Goal: Find contact information: Find contact information

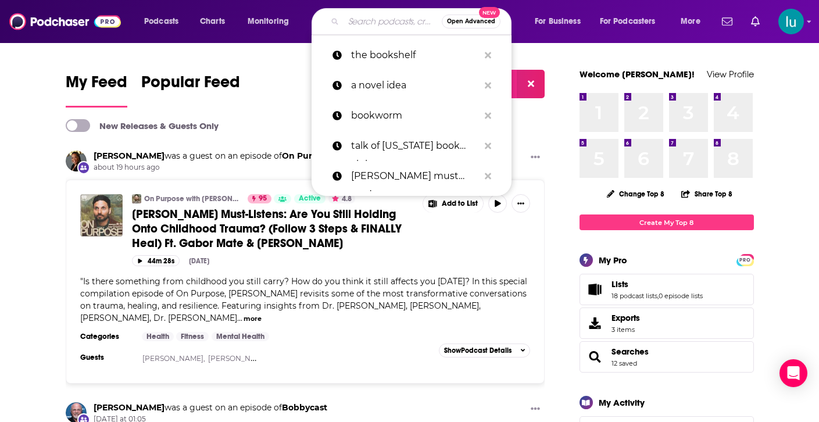
click at [347, 21] on input "Search podcasts, credits, & more..." at bounding box center [393, 21] width 98 height 19
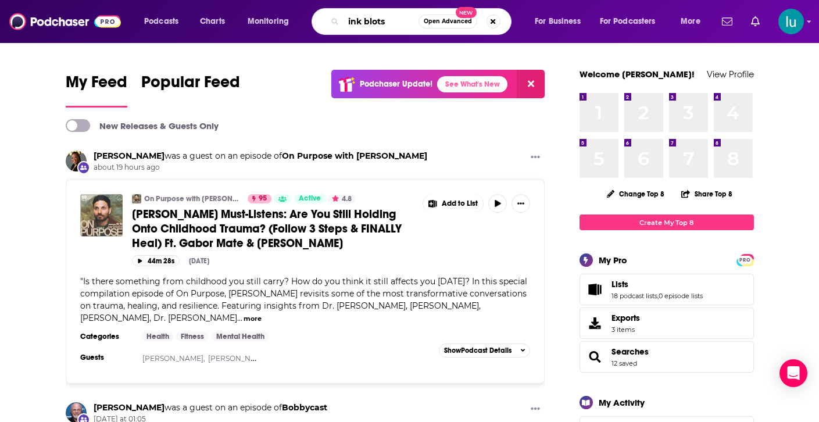
type input "ink blots"
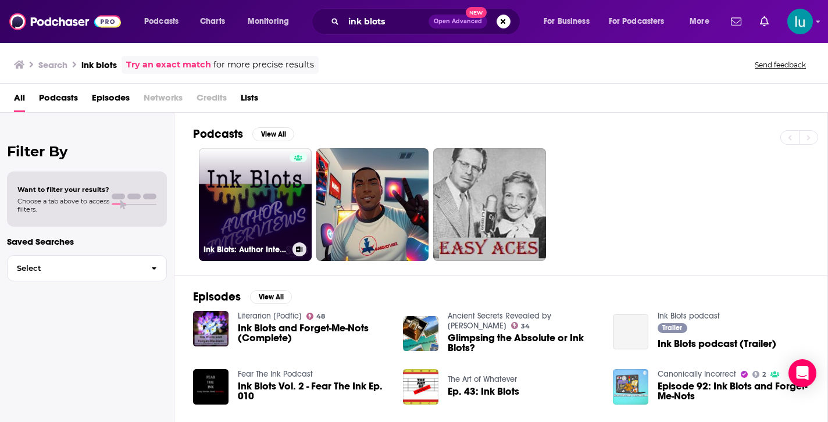
click at [245, 183] on link "Ink Blots: Author Interviews" at bounding box center [255, 204] width 113 height 113
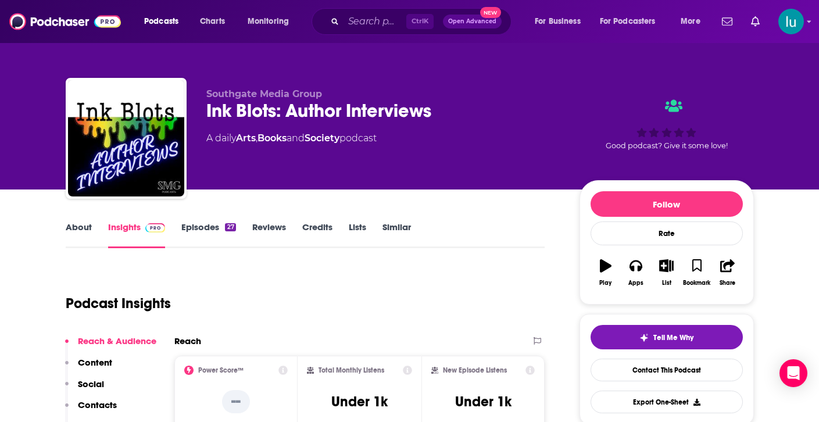
click at [78, 229] on link "About" at bounding box center [79, 235] width 26 height 27
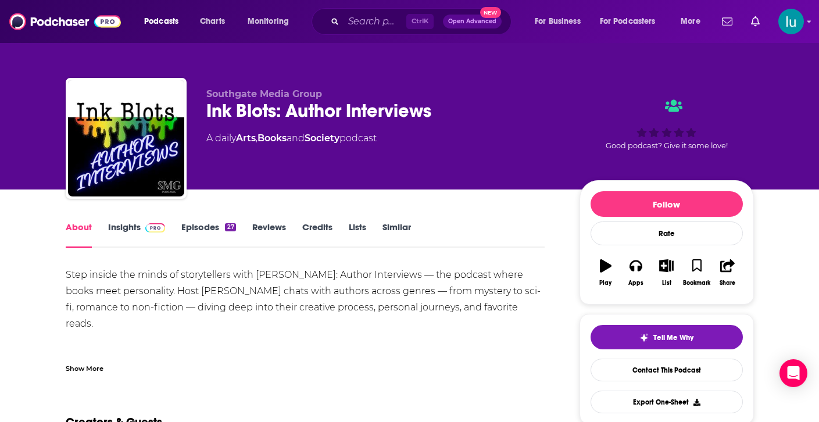
click at [85, 368] on div "Show More" at bounding box center [85, 367] width 38 height 11
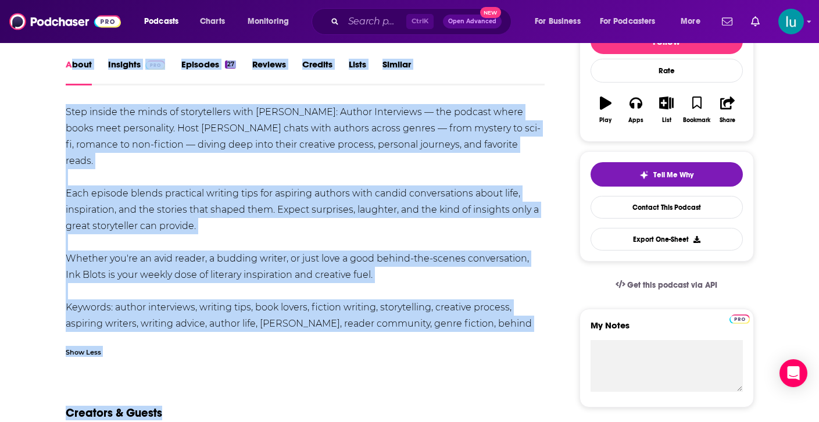
scroll to position [198, 0]
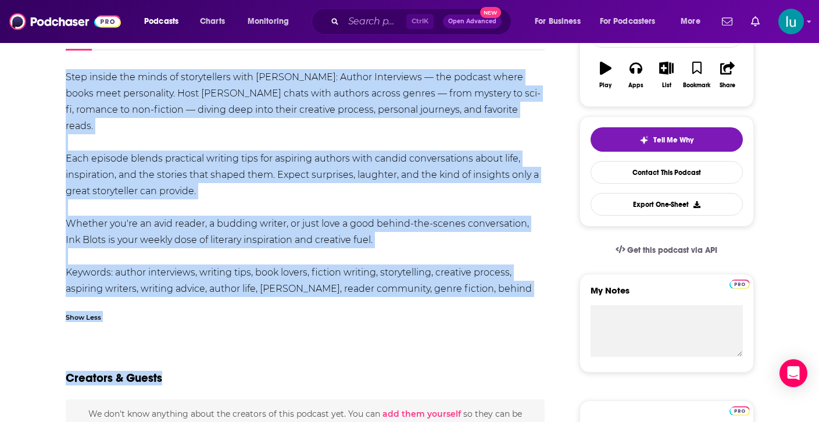
drag, startPoint x: 69, startPoint y: 257, endPoint x: 274, endPoint y: 289, distance: 207.7
copy div "bout Insights Episodes 27 Reviews Credits Lists Similar Step inside the minds o…"
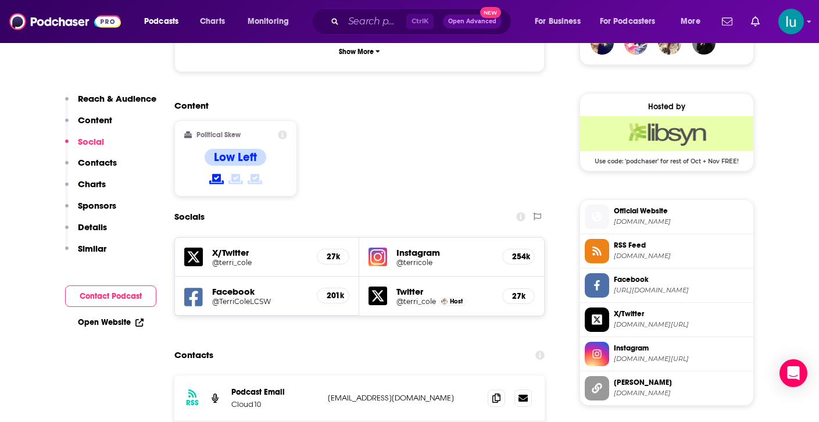
scroll to position [907, 0]
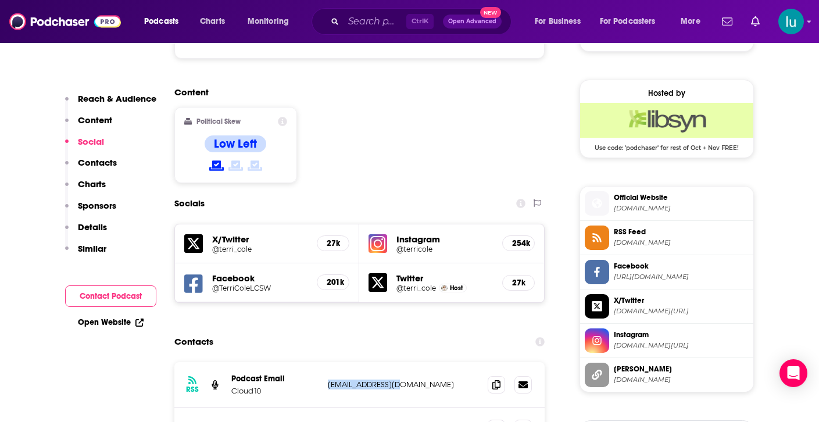
drag, startPoint x: 403, startPoint y: 330, endPoint x: 323, endPoint y: 332, distance: 80.2
click at [323, 362] on div "RSS Podcast Email Cloud10 sahiba@cloud10.fm sahiba@cloud10.fm" at bounding box center [359, 385] width 371 height 46
copy p "sahiba@cloud10.fm"
drag, startPoint x: 327, startPoint y: 372, endPoint x: 416, endPoint y: 376, distance: 89.0
click at [416, 408] on div "Other Contact news@terricole.com news@terricole.com" at bounding box center [359, 428] width 371 height 41
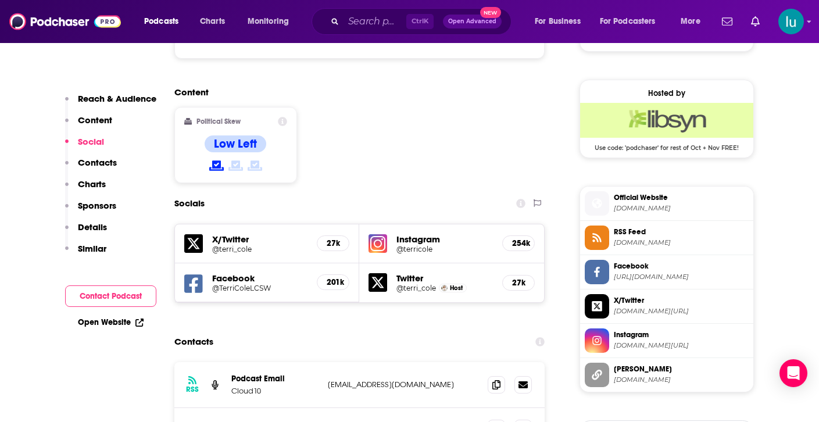
copy p "news@terricole.com"
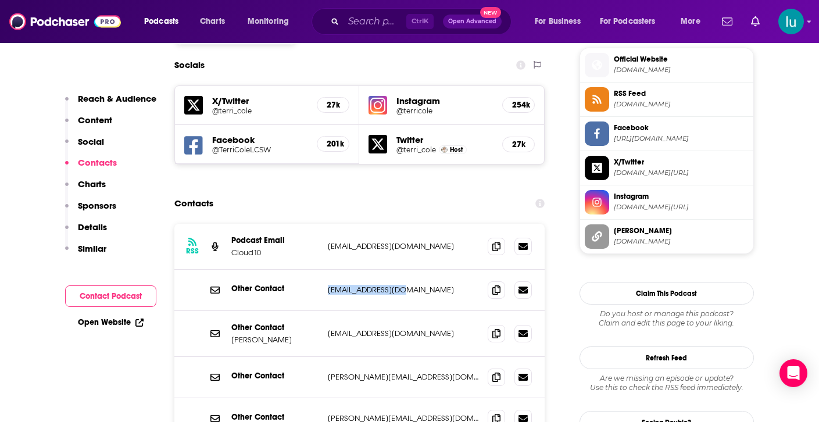
scroll to position [1070, 0]
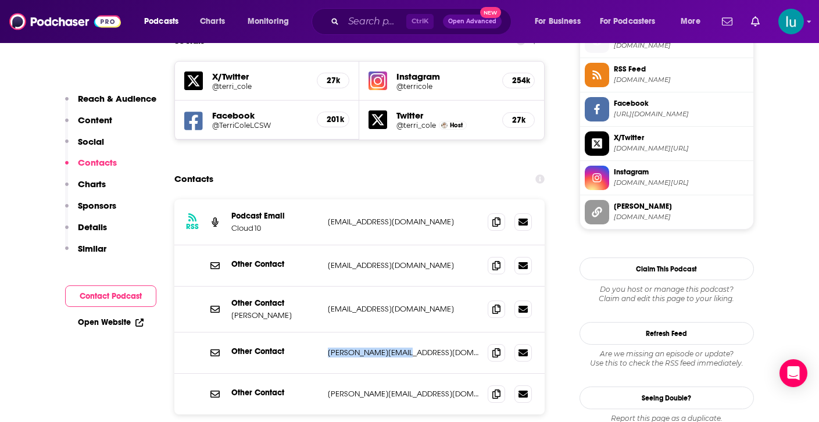
drag, startPoint x: 412, startPoint y: 295, endPoint x: 322, endPoint y: 298, distance: 90.2
click at [322, 333] on div "Other Contact joyce@terricole.com joyce@terricole.com" at bounding box center [359, 353] width 371 height 41
copy div "joyce@terricole.com"
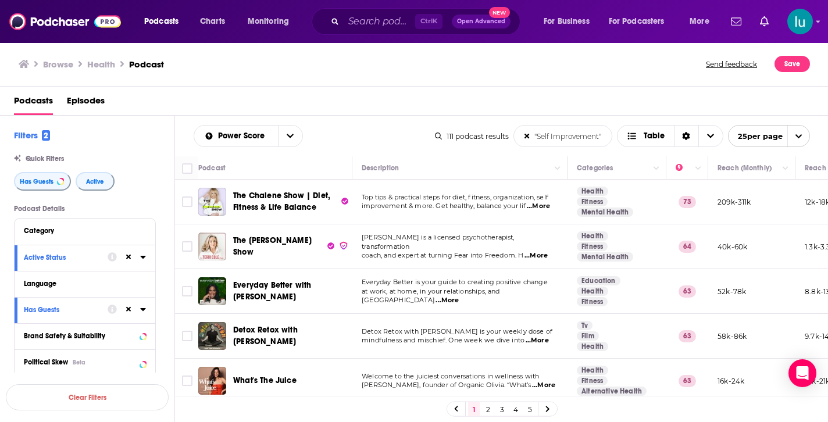
click at [544, 341] on span "...More" at bounding box center [537, 340] width 23 height 9
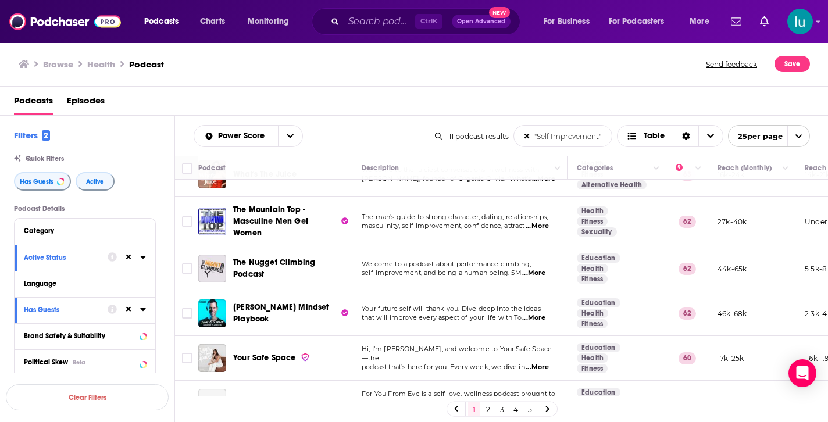
scroll to position [210, 0]
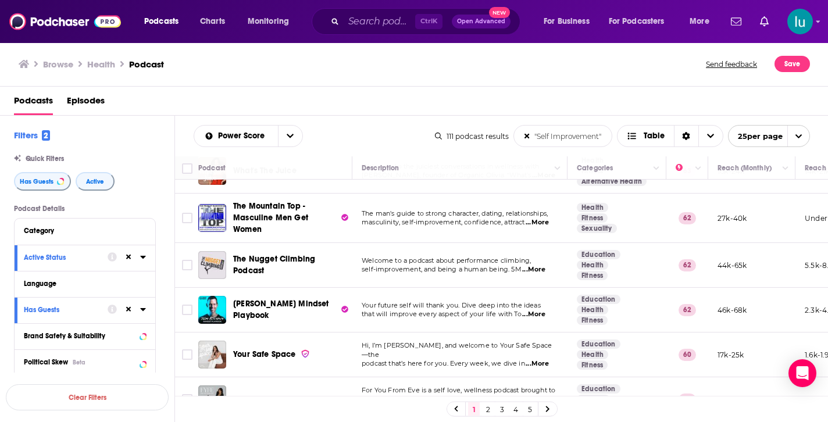
click at [538, 266] on span "...More" at bounding box center [533, 269] width 23 height 9
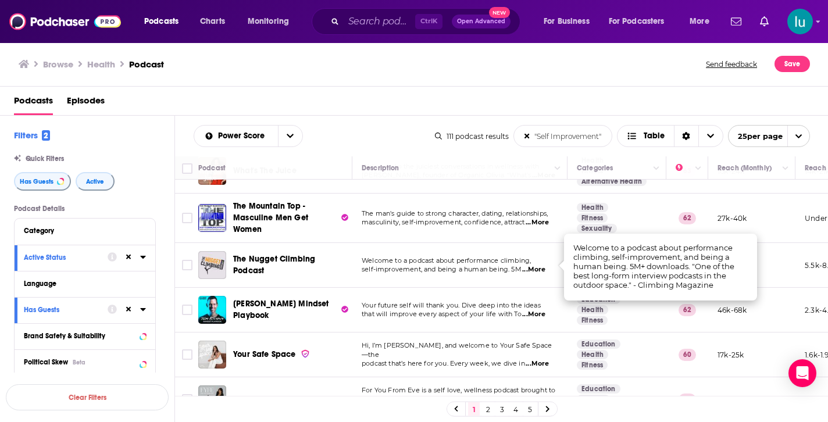
click at [545, 359] on span "...More" at bounding box center [537, 363] width 23 height 9
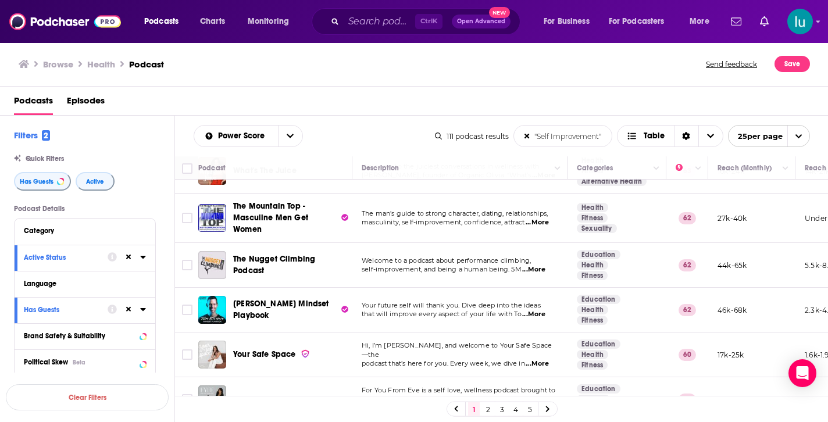
click at [187, 372] on td at bounding box center [186, 355] width 23 height 45
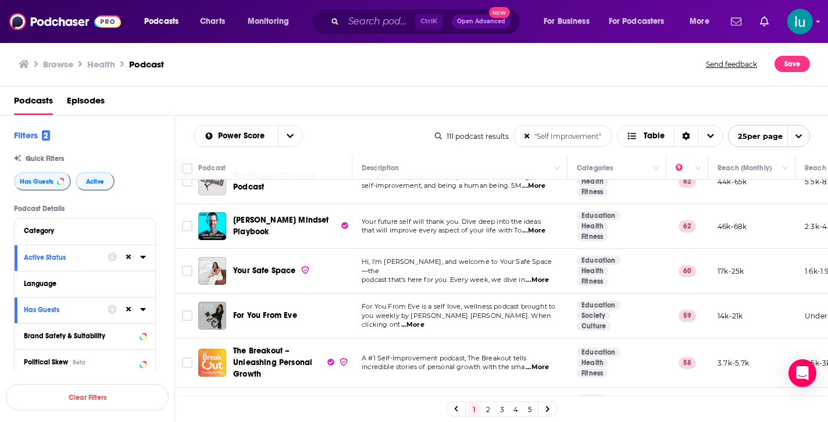
scroll to position [304, 0]
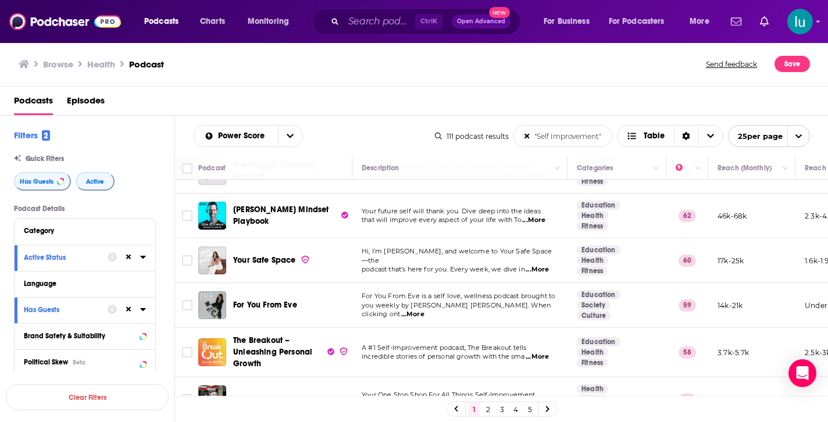
click at [424, 310] on span "...More" at bounding box center [412, 314] width 23 height 9
click at [548, 354] on span "...More" at bounding box center [537, 356] width 23 height 9
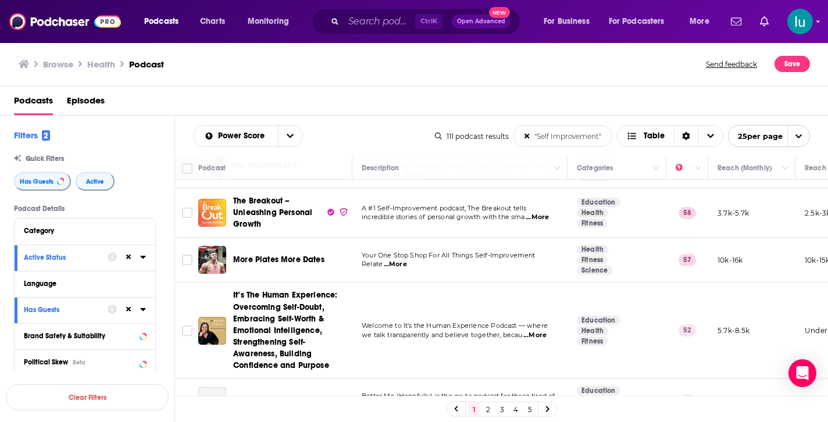
scroll to position [482, 0]
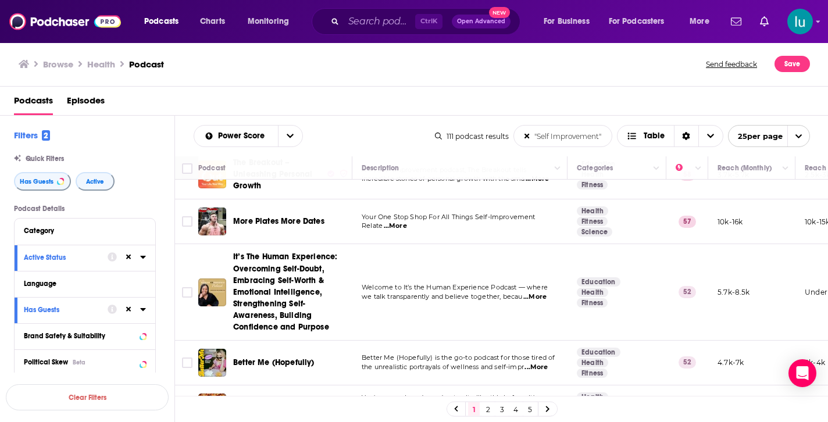
click at [541, 294] on span "...More" at bounding box center [534, 296] width 23 height 9
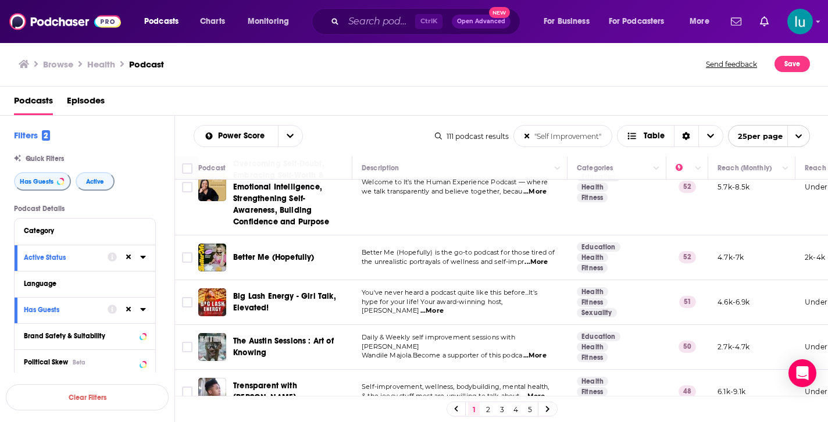
scroll to position [598, 0]
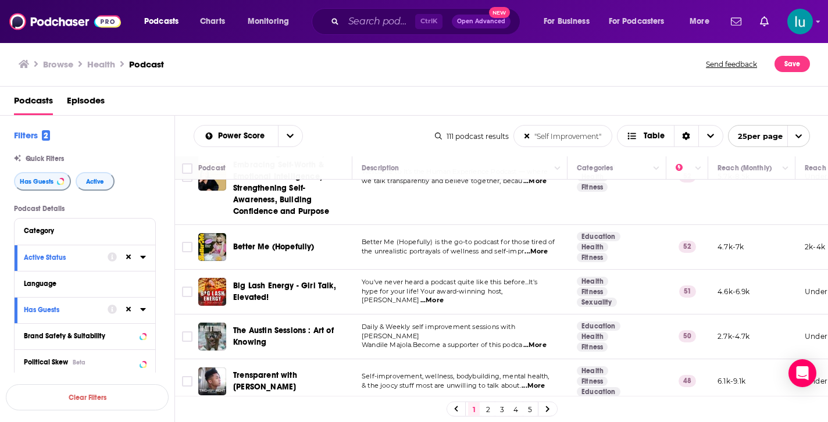
click at [540, 247] on span "...More" at bounding box center [535, 251] width 23 height 9
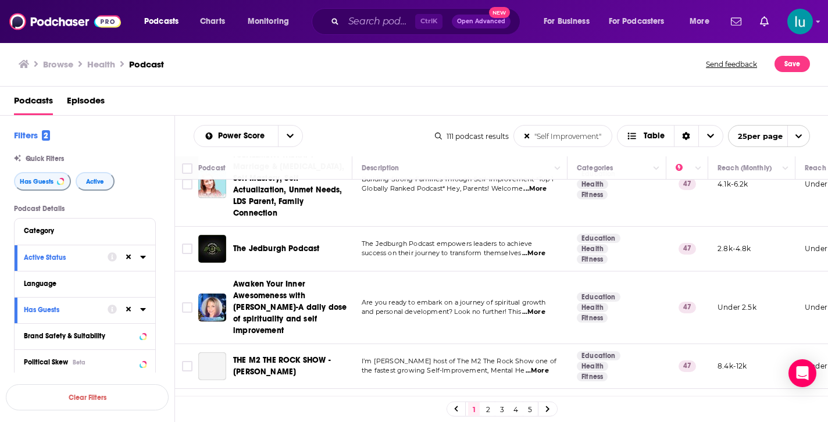
scroll to position [863, 0]
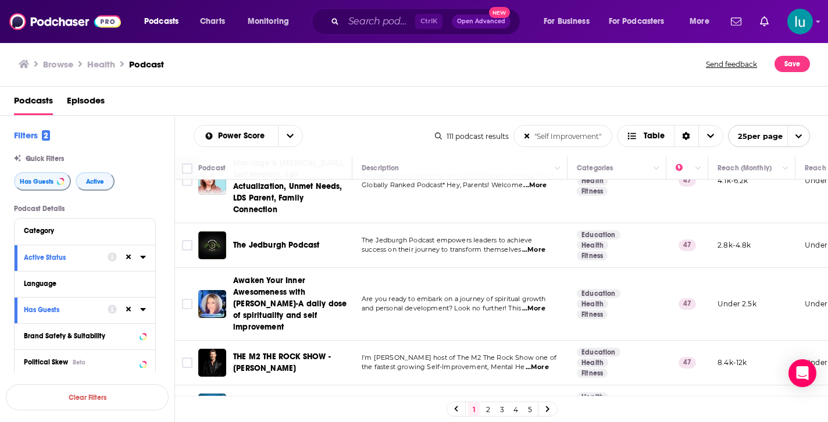
click at [540, 304] on span "...More" at bounding box center [533, 308] width 23 height 9
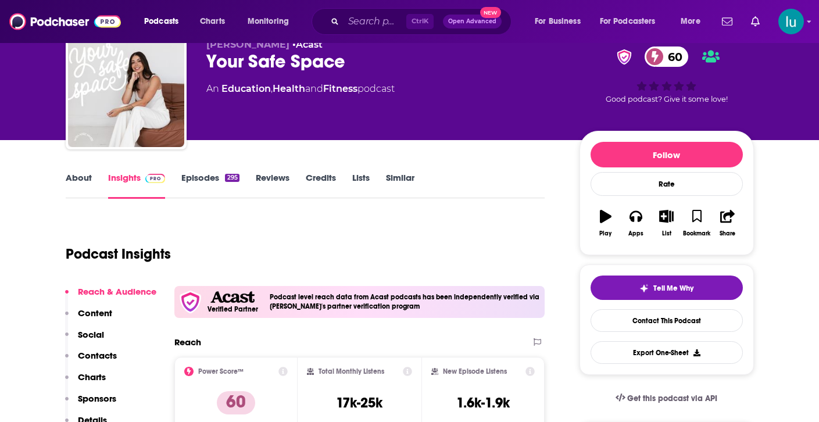
scroll to position [70, 0]
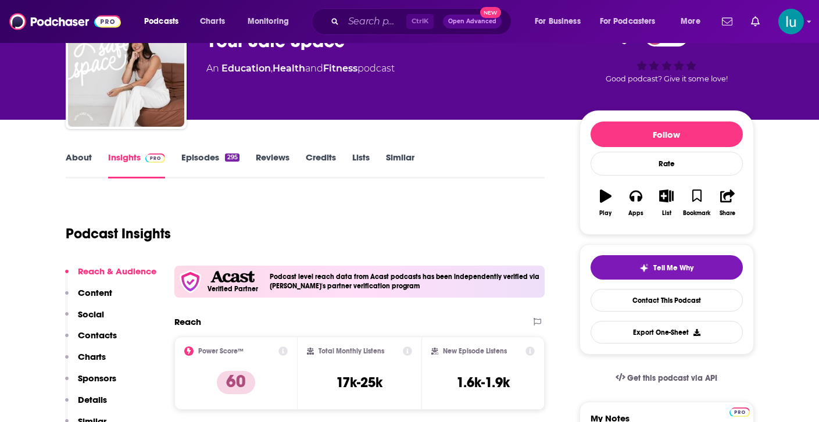
click at [72, 156] on link "About" at bounding box center [79, 165] width 26 height 27
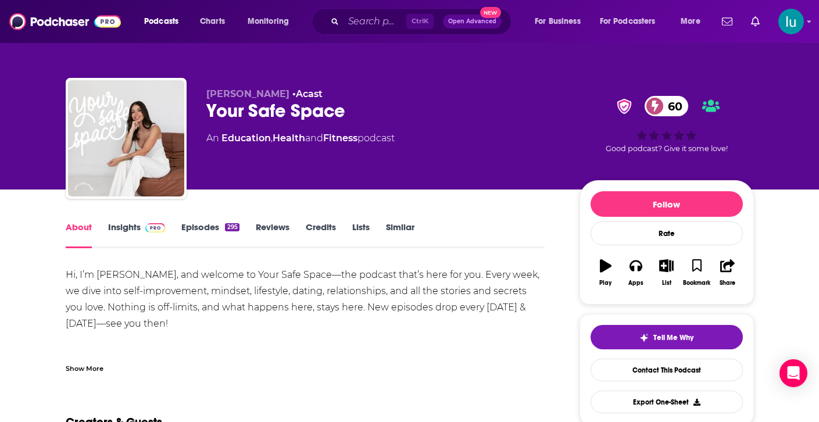
click at [120, 224] on link "Insights" at bounding box center [137, 235] width 58 height 27
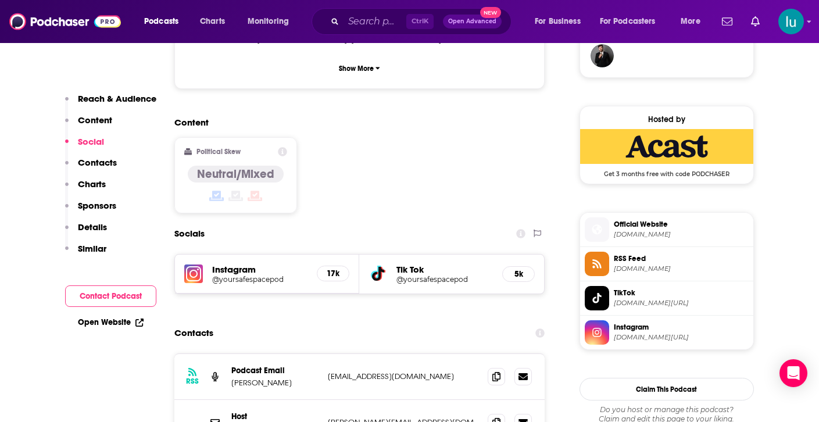
scroll to position [884, 0]
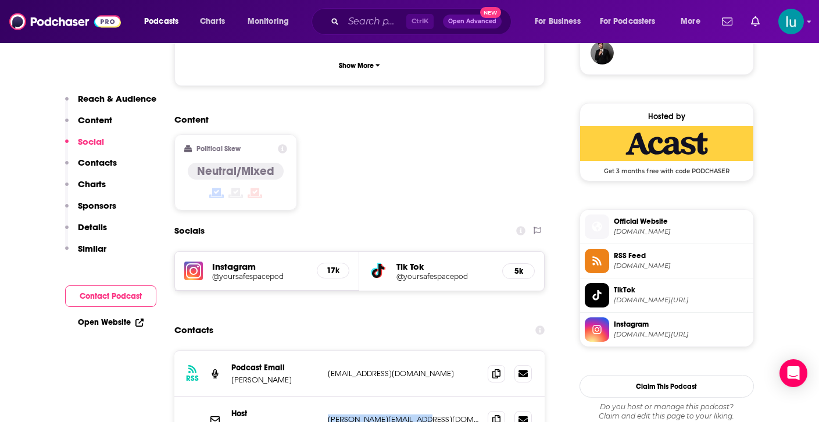
drag, startPoint x: 328, startPoint y: 374, endPoint x: 426, endPoint y: 369, distance: 97.8
click at [426, 415] on p "adele@thisisamplify.com" at bounding box center [403, 420] width 151 height 10
copy p "adele@thisisamplify.com"
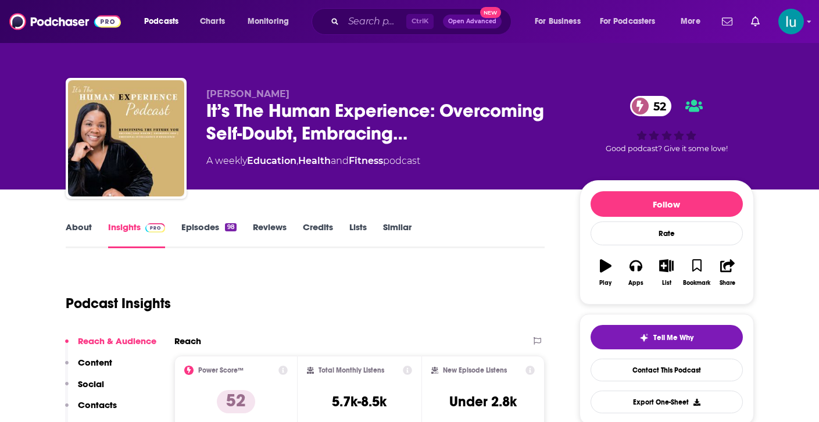
click at [79, 227] on link "About" at bounding box center [79, 235] width 26 height 27
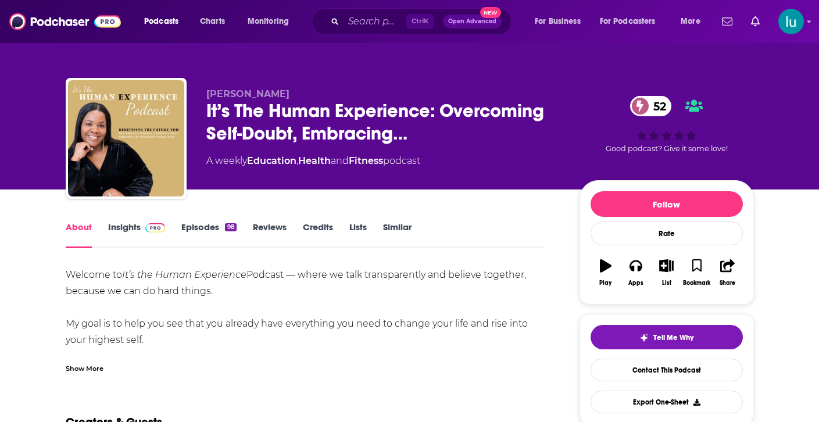
click at [81, 369] on div "Show More" at bounding box center [85, 367] width 38 height 11
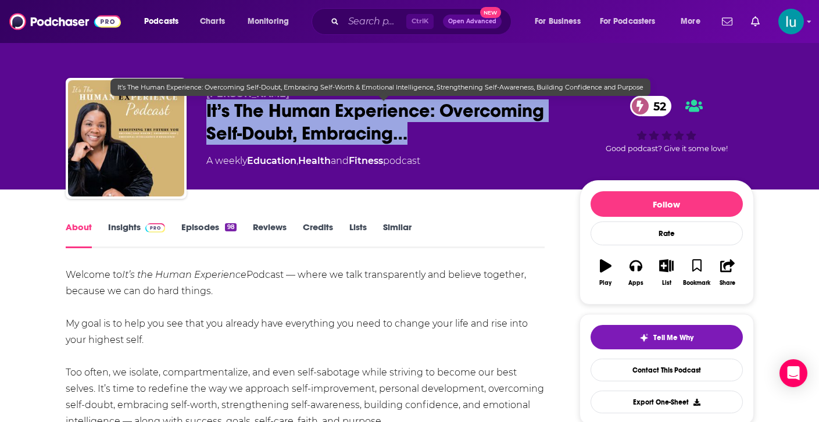
drag, startPoint x: 206, startPoint y: 102, endPoint x: 413, endPoint y: 132, distance: 209.2
click at [413, 132] on span "It’s The Human Experience: Overcoming Self-Doubt, Embracing…" at bounding box center [383, 121] width 355 height 45
copy h1 "It’s The Human Experience: Overcoming Self-Doubt, Embracing…"
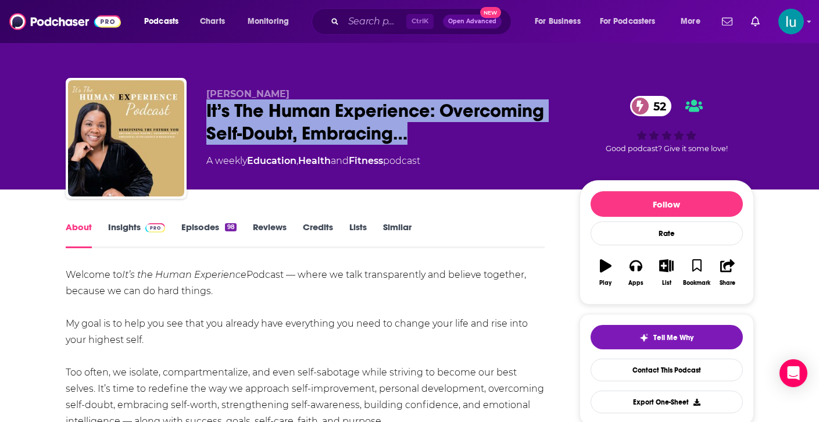
click at [122, 222] on link "Insights" at bounding box center [137, 235] width 58 height 27
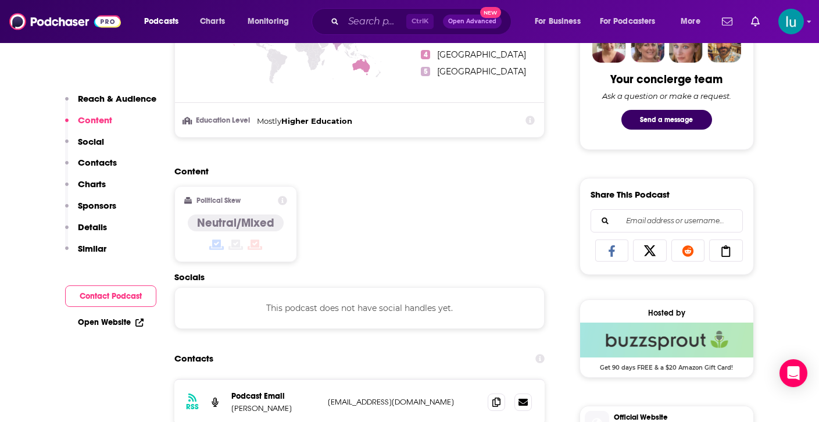
scroll to position [698, 0]
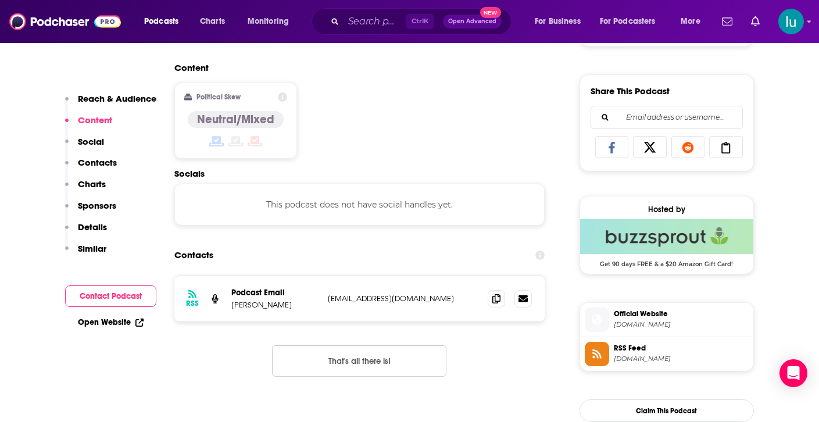
drag, startPoint x: 463, startPoint y: 296, endPoint x: 337, endPoint y: 303, distance: 126.4
click at [324, 301] on div "RSS Podcast Email Hazel Brown redefiningthefutureyou@gmail.com redefiningthefut…" at bounding box center [359, 298] width 371 height 45
copy p "redefiningthefutureyou@gmail.com"
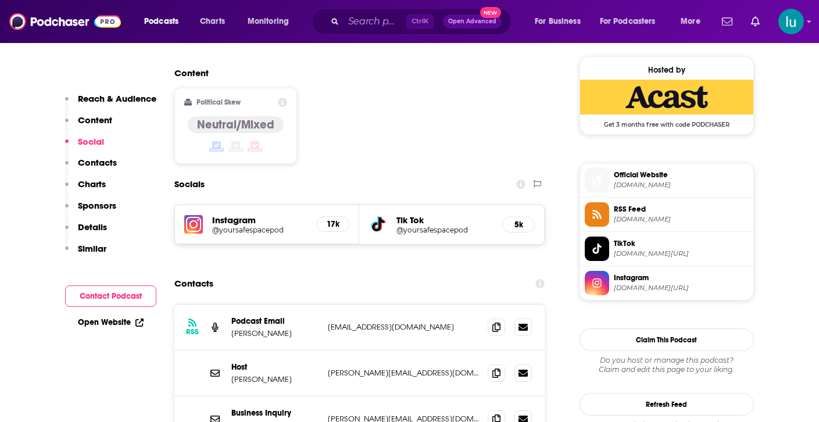
scroll to position [953, 0]
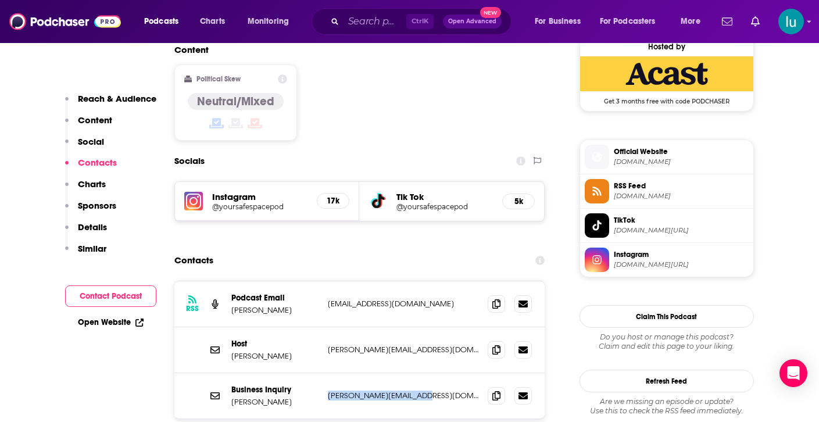
drag, startPoint x: 433, startPoint y: 351, endPoint x: 327, endPoint y: 350, distance: 105.8
click at [327, 373] on div "Business Inquiry [PERSON_NAME] [PERSON_NAME][EMAIL_ADDRESS][DOMAIN_NAME] [EMAIL…" at bounding box center [359, 395] width 371 height 45
drag, startPoint x: 498, startPoint y: 258, endPoint x: 417, endPoint y: 258, distance: 80.8
drag, startPoint x: 417, startPoint y: 258, endPoint x: 403, endPoint y: 261, distance: 13.8
click at [403, 299] on p "[EMAIL_ADDRESS][DOMAIN_NAME]" at bounding box center [403, 304] width 151 height 10
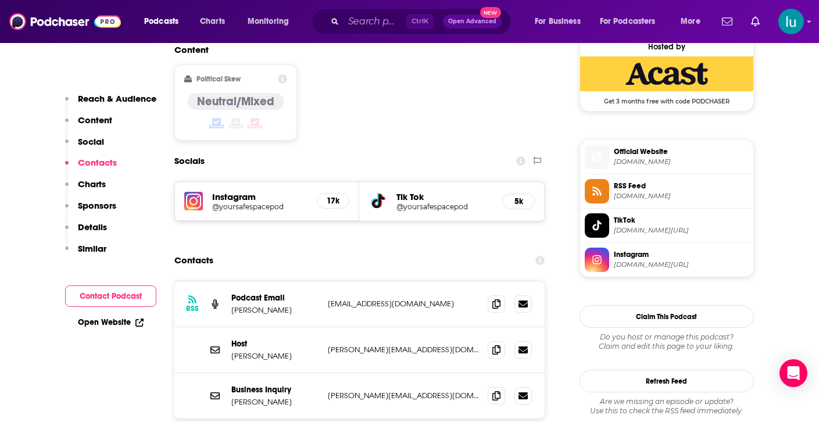
drag, startPoint x: 340, startPoint y: 255, endPoint x: 480, endPoint y: 257, distance: 140.1
click at [480, 281] on div "RSS Podcast Email [PERSON_NAME] [EMAIL_ADDRESS][DOMAIN_NAME] [EMAIL_ADDRESS][DO…" at bounding box center [359, 304] width 371 height 46
copy p "info+62c7d2988c97bb0013e2e001@mg-eu."
drag, startPoint x: 431, startPoint y: 352, endPoint x: 324, endPoint y: 355, distance: 107.0
click at [324, 373] on div "Business Inquiry [PERSON_NAME] [PERSON_NAME][EMAIL_ADDRESS][DOMAIN_NAME] [EMAIL…" at bounding box center [359, 395] width 371 height 45
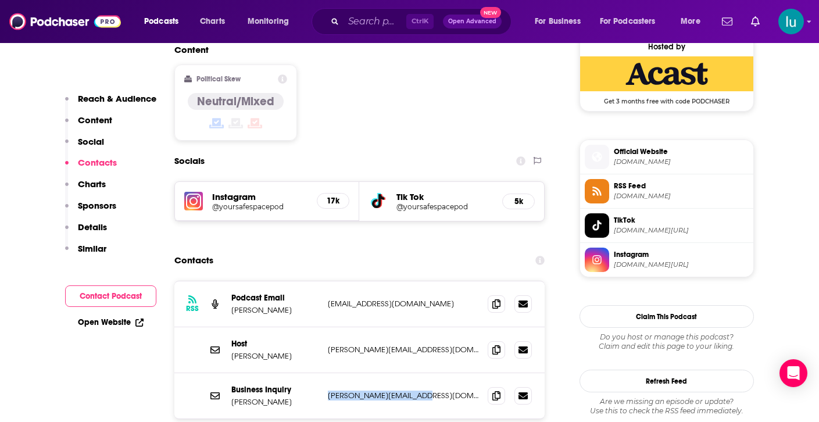
copy p "adele-maree@live.com.au"
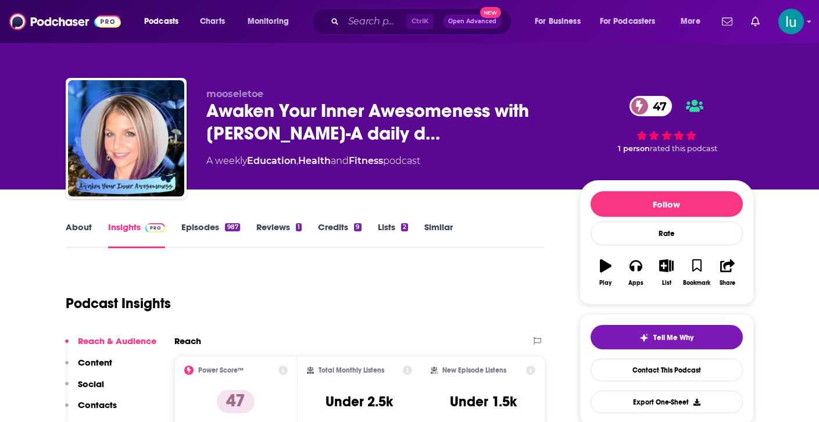
click at [205, 227] on link "Episodes 987" at bounding box center [210, 235] width 58 height 27
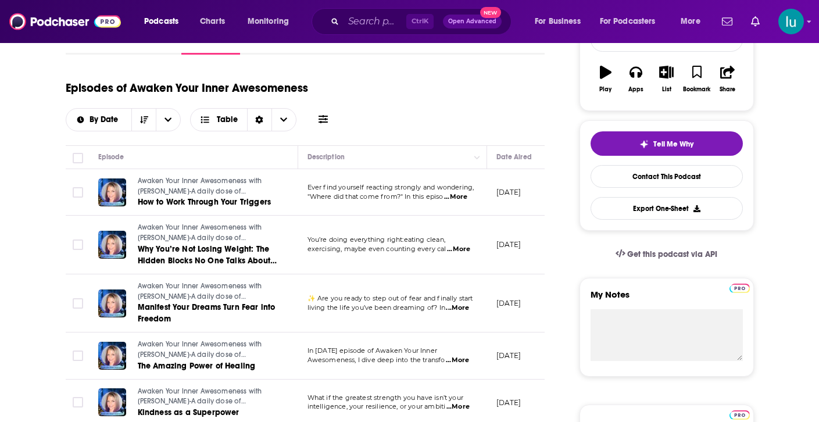
scroll to position [209, 0]
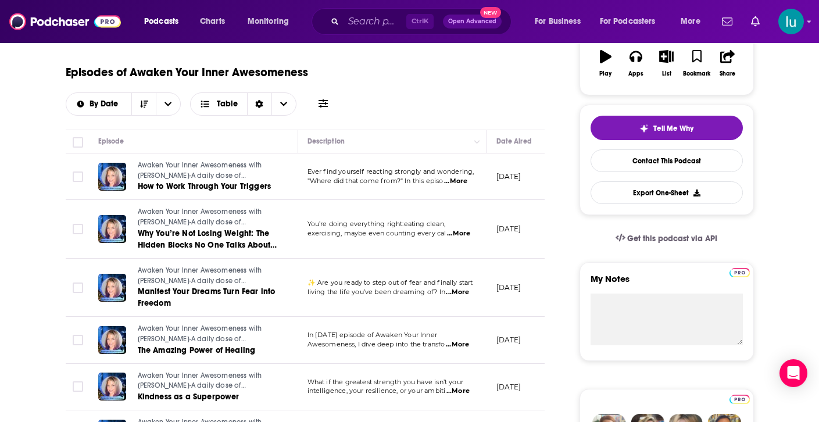
click at [460, 342] on span "...More" at bounding box center [457, 344] width 23 height 9
click at [510, 208] on td "[DATE]" at bounding box center [525, 229] width 76 height 59
click at [458, 231] on span "...More" at bounding box center [458, 233] width 23 height 9
click at [510, 212] on td "[DATE]" at bounding box center [525, 229] width 76 height 59
click at [457, 180] on span "...More" at bounding box center [455, 181] width 23 height 9
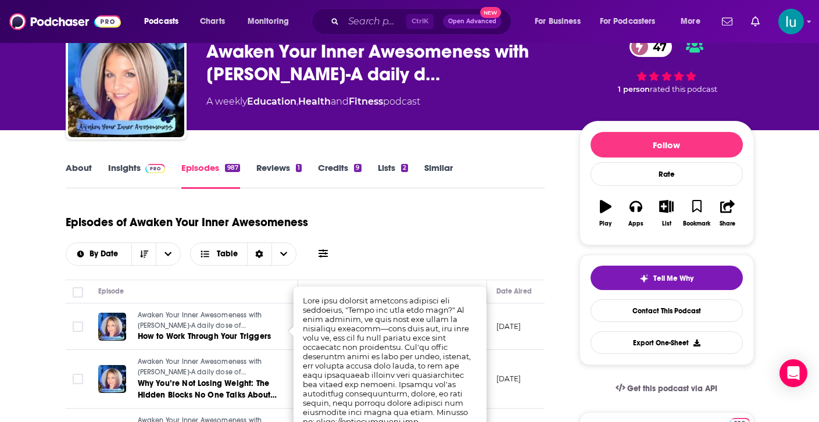
scroll to position [47, 0]
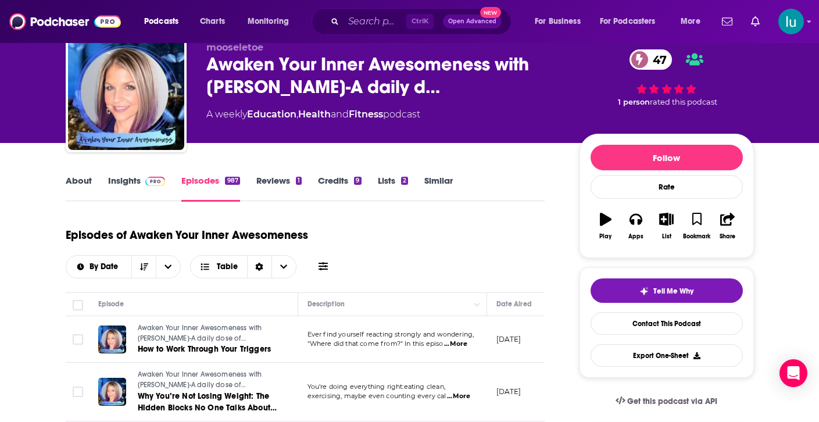
click at [117, 178] on link "Insights" at bounding box center [137, 188] width 58 height 27
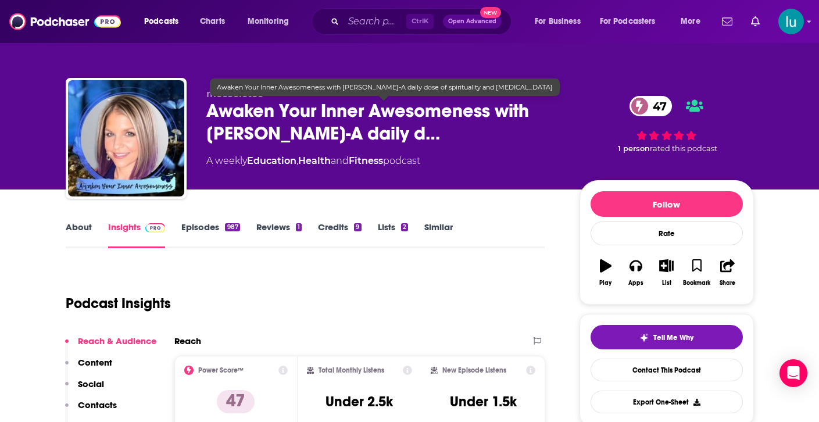
drag, startPoint x: 353, startPoint y: 120, endPoint x: 424, endPoint y: 142, distance: 74.3
click at [444, 137] on div "mooseletoe Awaken Your Inner Awesomeness with [PERSON_NAME]-A daily d… 47 A wee…" at bounding box center [383, 134] width 355 height 93
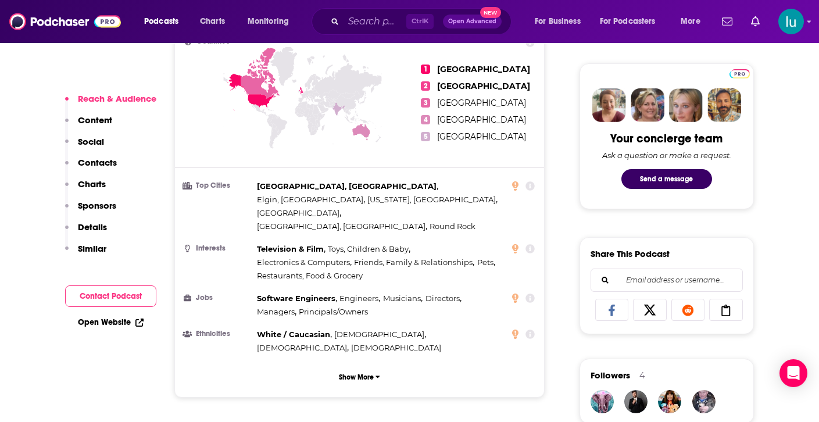
scroll to position [977, 0]
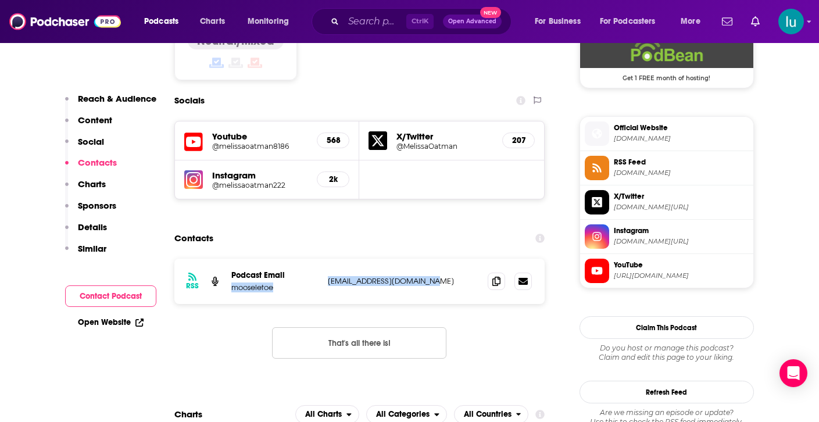
drag, startPoint x: 447, startPoint y: 232, endPoint x: 322, endPoint y: 231, distance: 125.0
click at [322, 259] on div "RSS Podcast Email mooseletoe [EMAIL_ADDRESS][DOMAIN_NAME] [EMAIL_ADDRESS][DOMAI…" at bounding box center [359, 281] width 371 height 45
copy div "mooseletoe [EMAIL_ADDRESS][DOMAIN_NAME]"
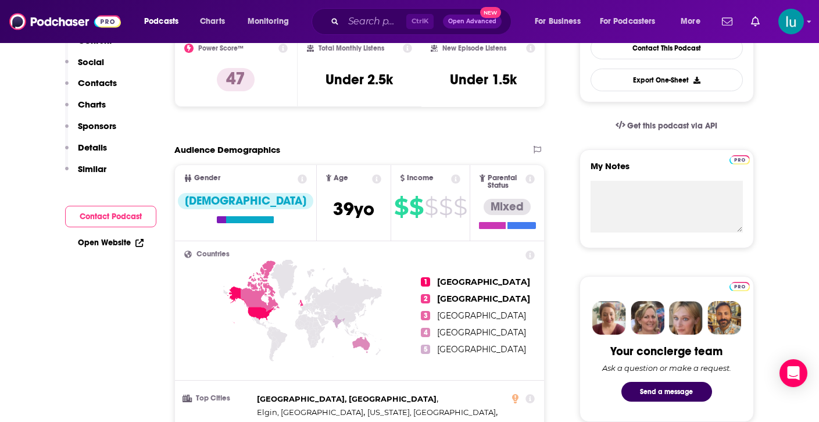
scroll to position [0, 0]
